Goal: Information Seeking & Learning: Learn about a topic

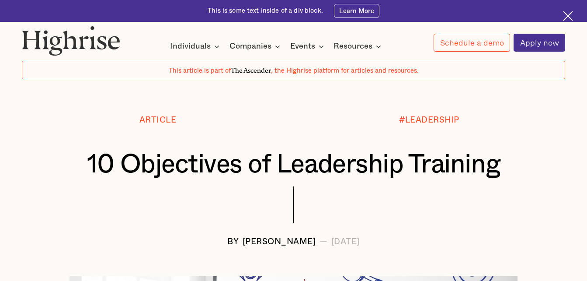
scroll to position [272, 0]
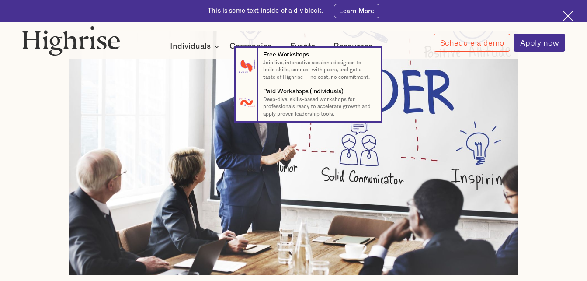
click at [393, 85] on nav "7 Free Workshops Join live, interactive sessions designed to build skills, conn…" at bounding box center [293, 84] width 587 height 73
click at [405, 117] on nav "7 Free Workshops Join live, interactive sessions designed to build skills, conn…" at bounding box center [293, 84] width 587 height 73
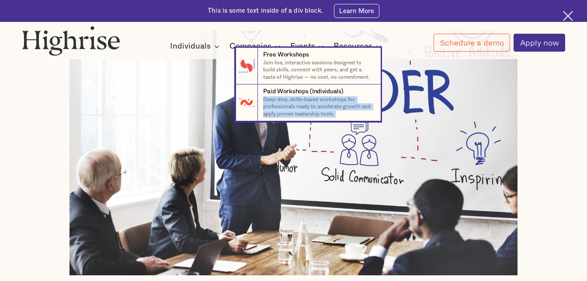
drag, startPoint x: 405, startPoint y: 117, endPoint x: 498, endPoint y: 93, distance: 96.6
click at [498, 93] on nav "7 Free Workshops Join live, interactive sessions designed to build skills, conn…" at bounding box center [293, 84] width 587 height 73
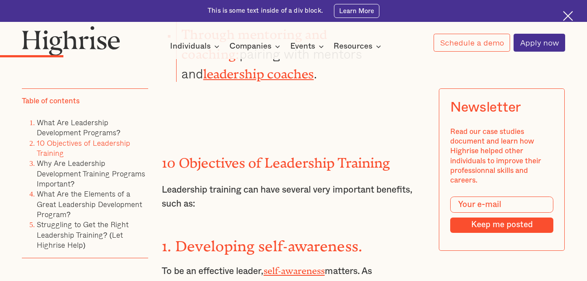
scroll to position [1140, 0]
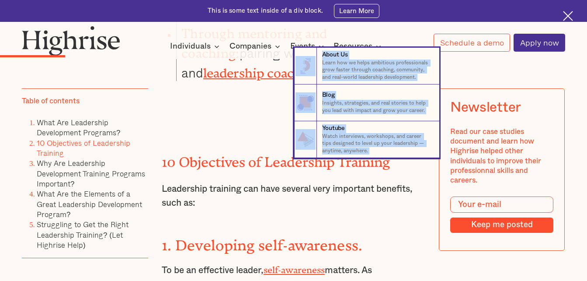
click at [273, 114] on nav "8 About Us Learn how we helps ambitious professionals grow faster through coach…" at bounding box center [293, 103] width 587 height 110
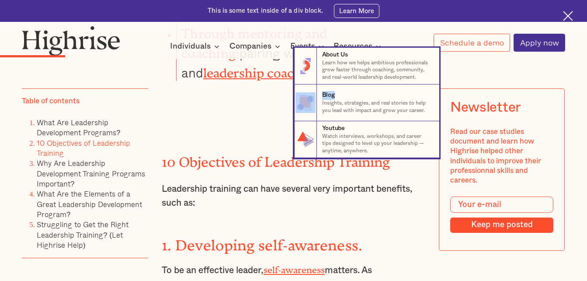
click at [273, 114] on nav "8 About Us Learn how we helps ambitious professionals grow faster through coach…" at bounding box center [293, 103] width 587 height 110
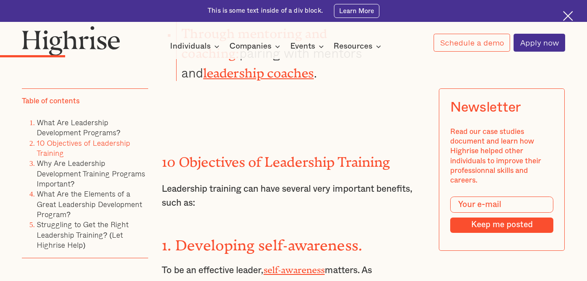
click at [566, 14] on img at bounding box center [568, 16] width 10 height 10
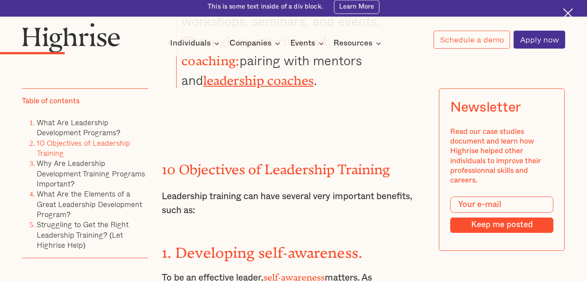
click at [566, 14] on div "Interested in a complimentary coaching session with one of our coaches? Share y…" at bounding box center [293, 28] width 587 height 56
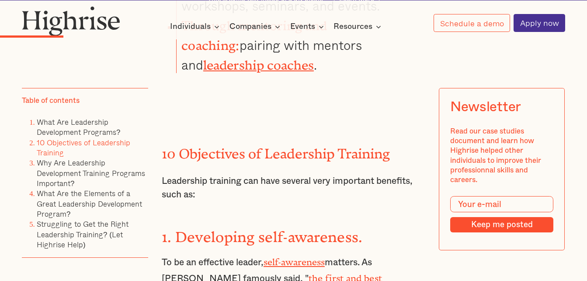
scroll to position [1118, 0]
